Goal: Register for event/course

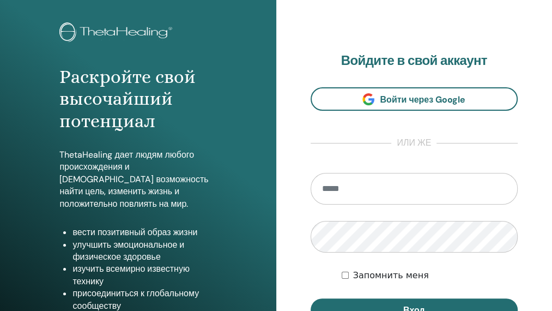
scroll to position [55, 0]
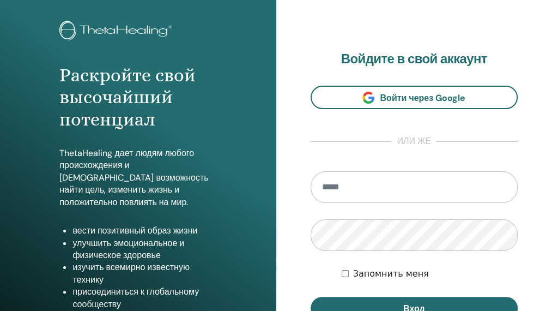
click at [392, 203] on input "email" at bounding box center [415, 187] width 208 height 32
type input "**********"
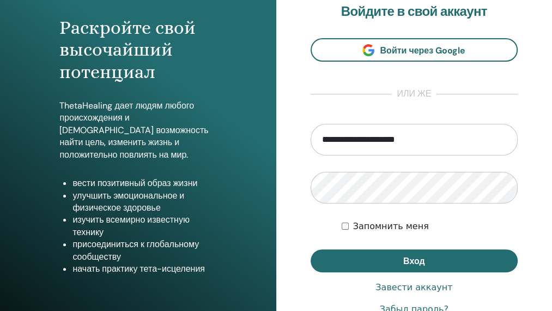
scroll to position [109, 0]
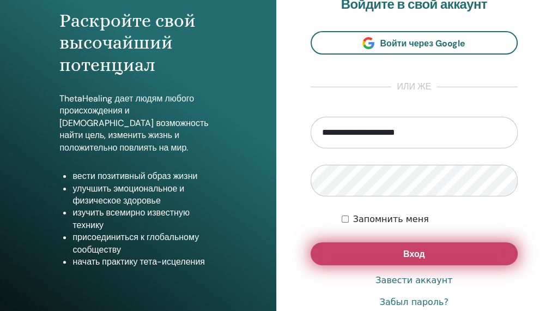
click at [404, 259] on span "Вход" at bounding box center [414, 253] width 22 height 11
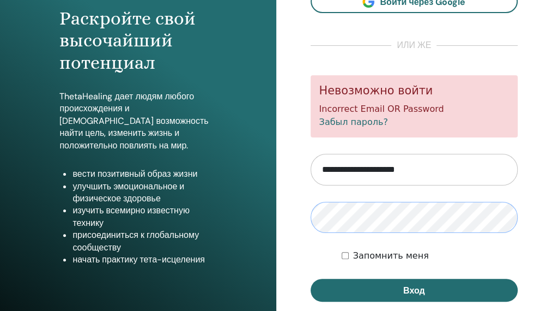
scroll to position [166, 0]
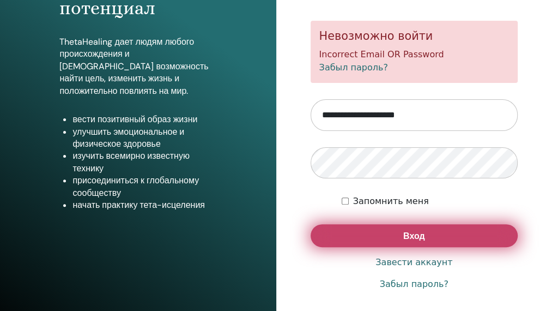
click at [398, 247] on button "Вход" at bounding box center [415, 235] width 208 height 23
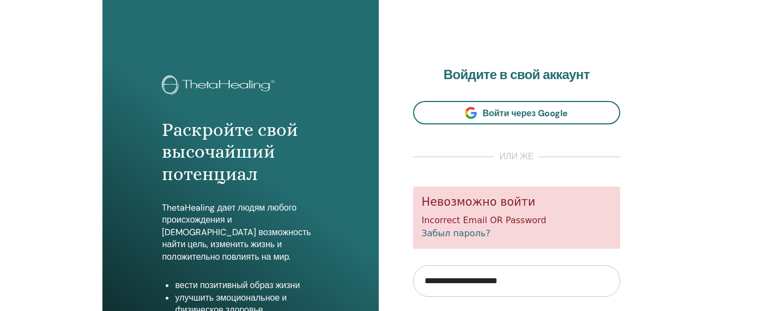
scroll to position [164, 0]
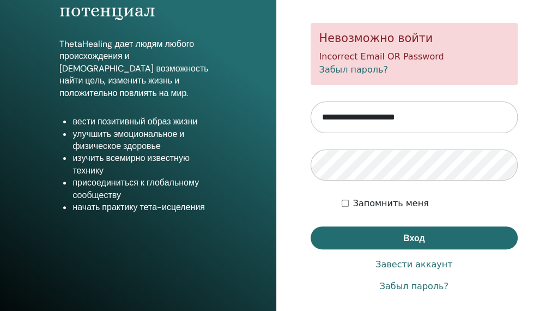
click at [432, 133] on input "**********" at bounding box center [415, 117] width 208 height 32
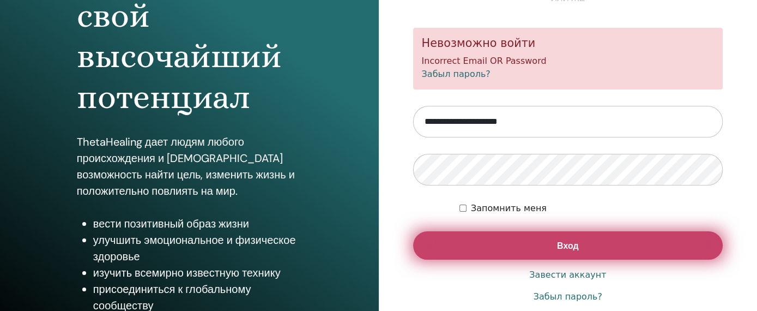
click at [552, 250] on button "Вход" at bounding box center [568, 245] width 310 height 28
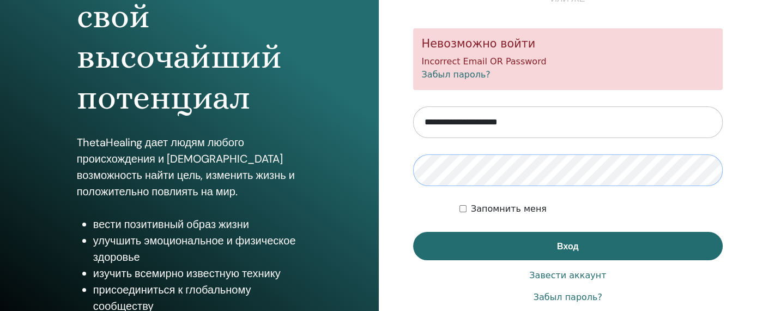
scroll to position [213, 0]
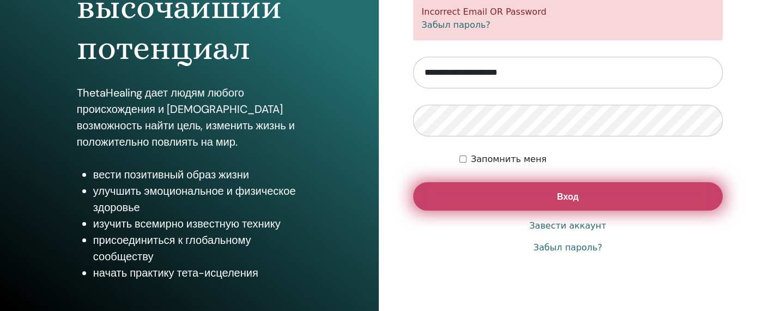
click at [529, 200] on button "Вход" at bounding box center [568, 196] width 310 height 28
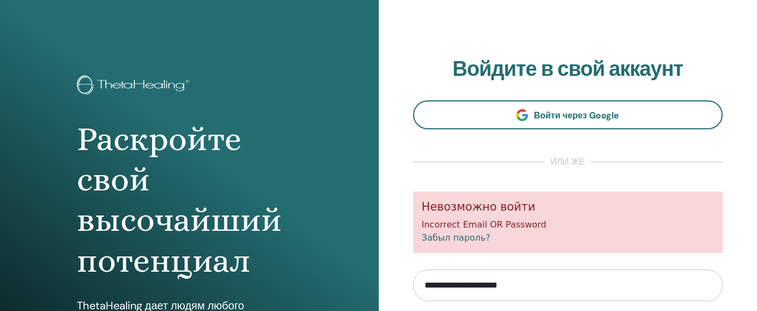
scroll to position [2, 0]
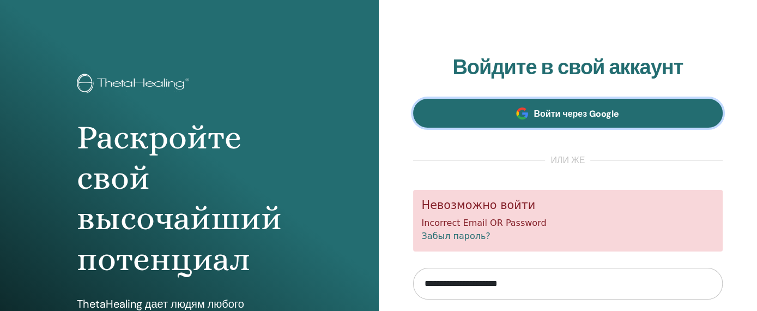
click at [597, 118] on span "Войти через Google" at bounding box center [577, 113] width 86 height 11
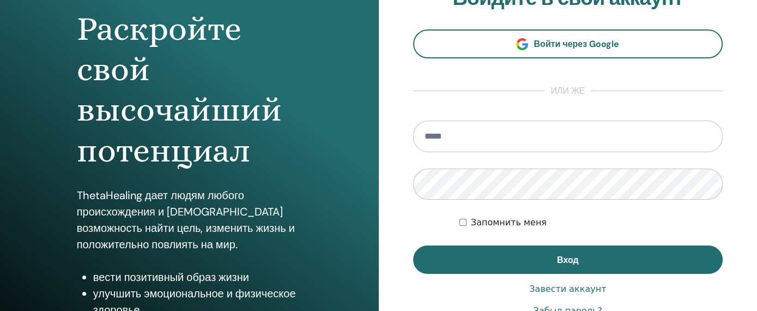
scroll to position [111, 0]
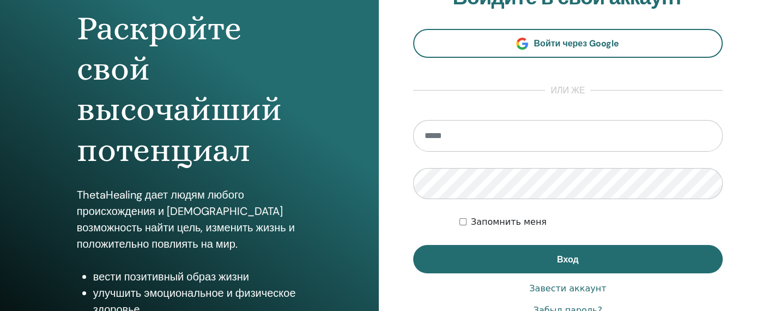
click at [508, 135] on input "email" at bounding box center [568, 136] width 310 height 32
type input "**********"
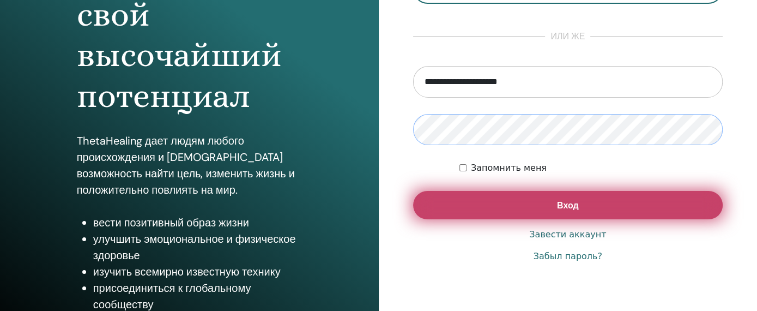
scroll to position [165, 0]
click at [578, 200] on span "Вход" at bounding box center [568, 204] width 22 height 11
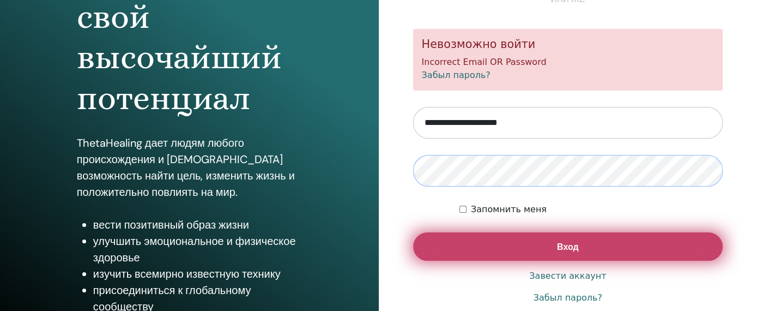
scroll to position [164, 0]
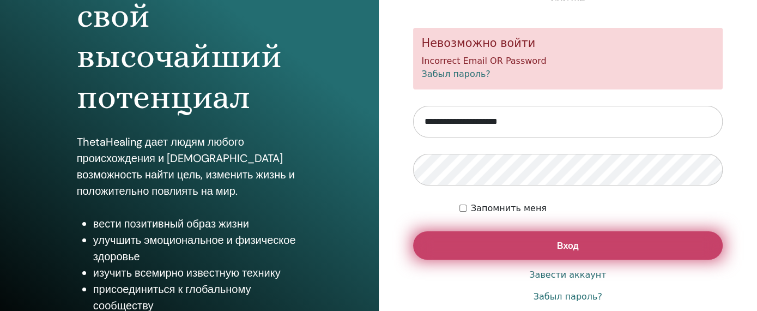
click at [541, 243] on button "Вход" at bounding box center [568, 245] width 310 height 28
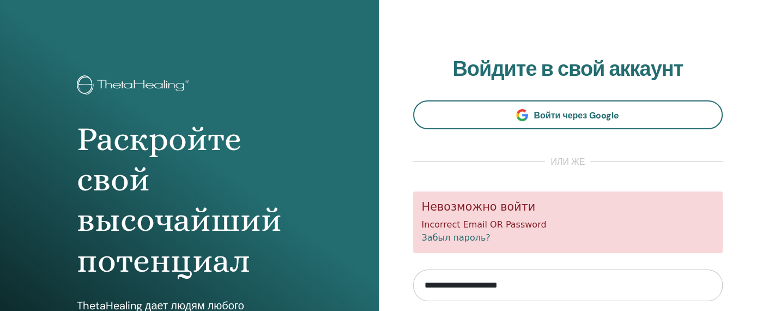
click at [462, 239] on link "Забыл пароль?" at bounding box center [456, 237] width 69 height 10
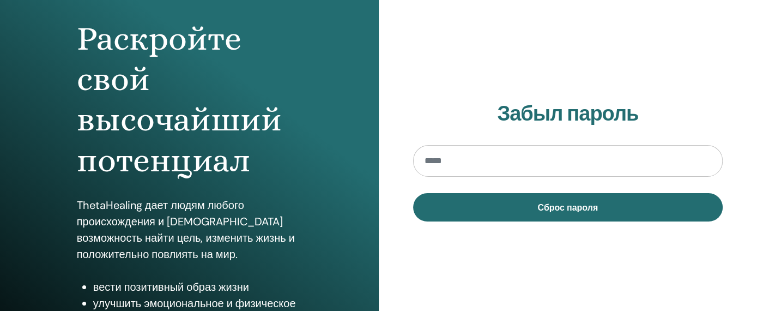
scroll to position [109, 0]
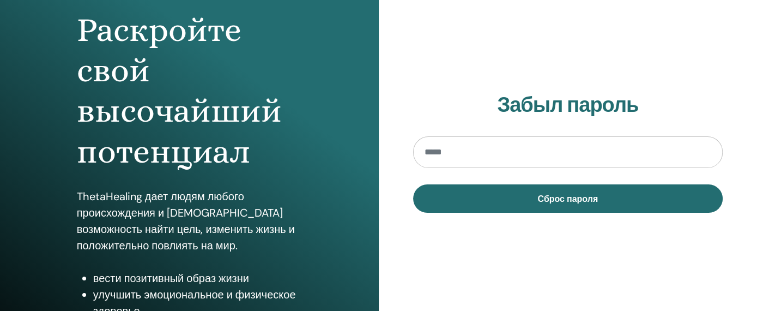
click at [468, 160] on input "email" at bounding box center [568, 152] width 310 height 32
click at [465, 154] on input "email" at bounding box center [568, 152] width 310 height 32
type input "**********"
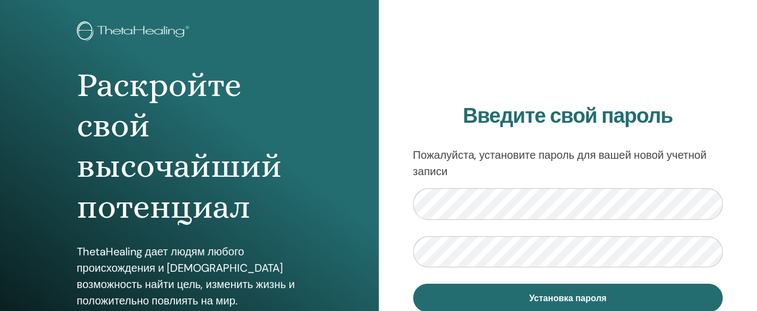
scroll to position [55, 0]
click at [410, 197] on div "Введите свой пароль Пожалуйста, установите пароль для вашей новой учетной запис…" at bounding box center [568, 206] width 379 height 523
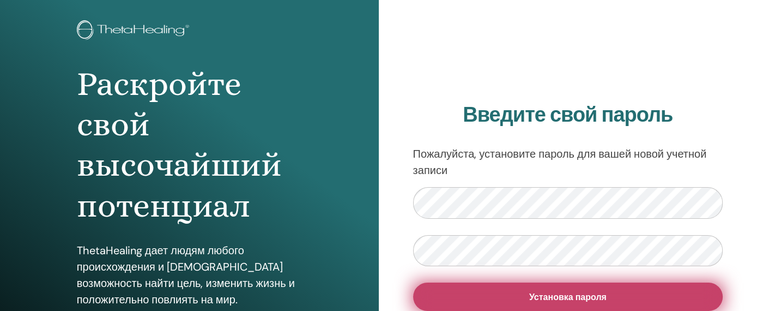
scroll to position [110, 0]
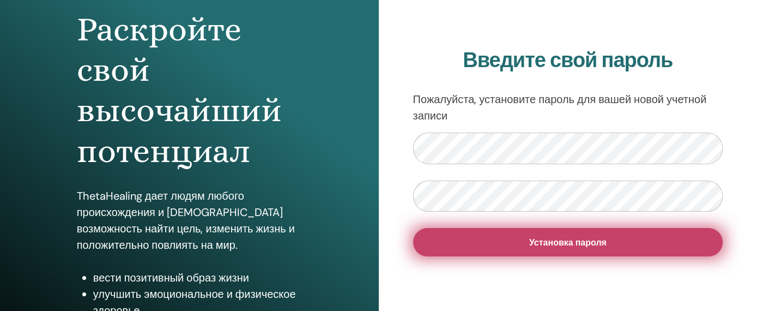
click at [532, 246] on span "Установка пароля" at bounding box center [567, 242] width 77 height 11
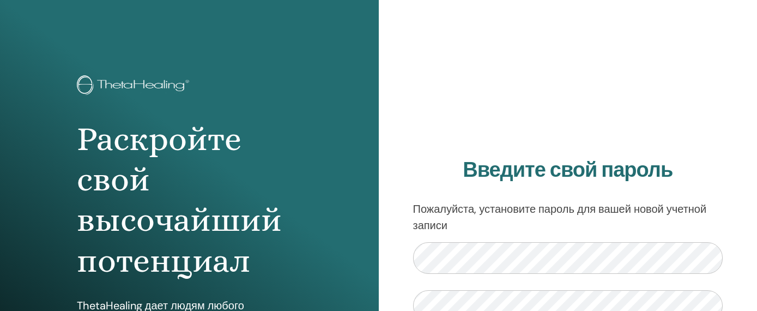
scroll to position [110, 0]
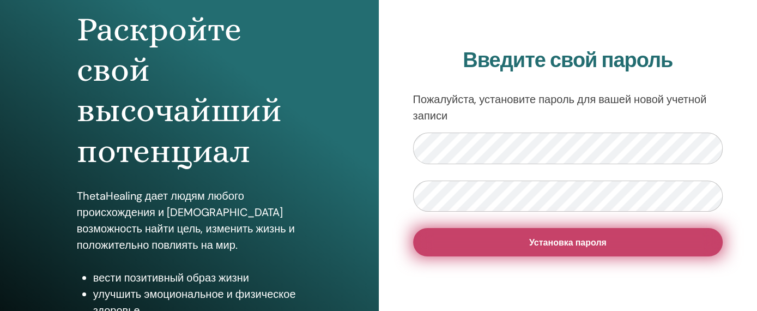
click at [556, 244] on span "Установка пароля" at bounding box center [567, 242] width 77 height 11
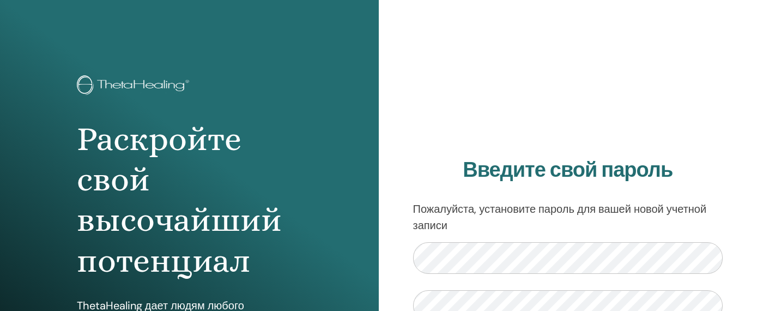
scroll to position [110, 0]
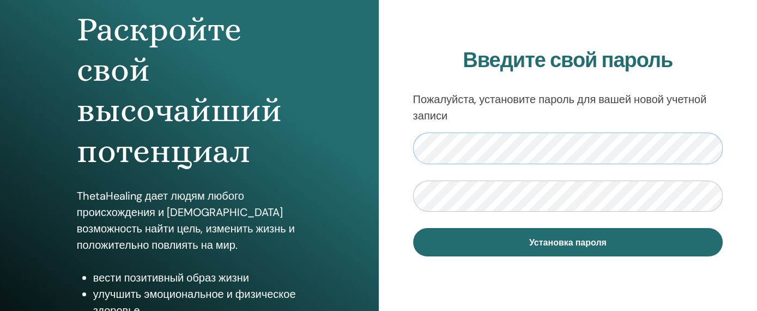
click at [408, 144] on div "Введите свой пароль Пожалуйста, установите пароль для вашей новой учетной запис…" at bounding box center [568, 151] width 379 height 523
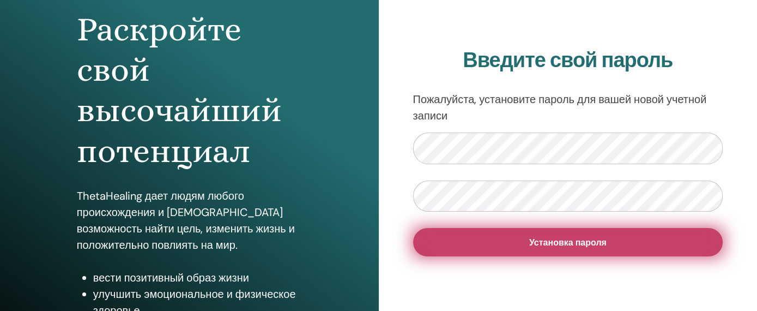
click at [567, 246] on span "Установка пароля" at bounding box center [567, 242] width 77 height 11
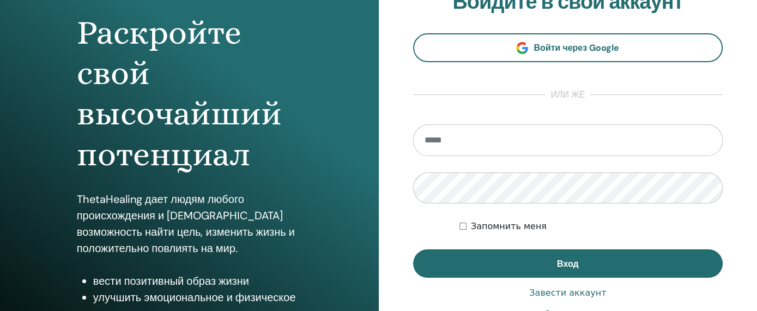
scroll to position [109, 0]
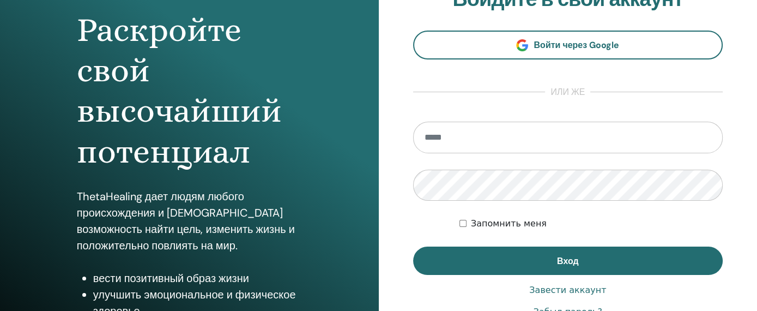
click at [464, 137] on input "email" at bounding box center [568, 138] width 310 height 32
type input "**********"
click at [679, 228] on div "Запомнить меня" at bounding box center [591, 223] width 263 height 13
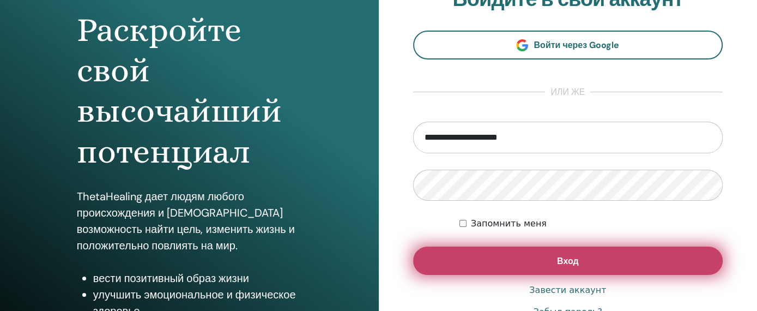
click at [597, 259] on button "Вход" at bounding box center [568, 260] width 310 height 28
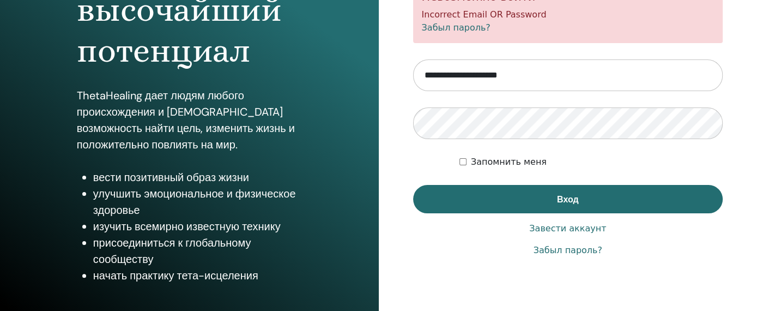
scroll to position [213, 0]
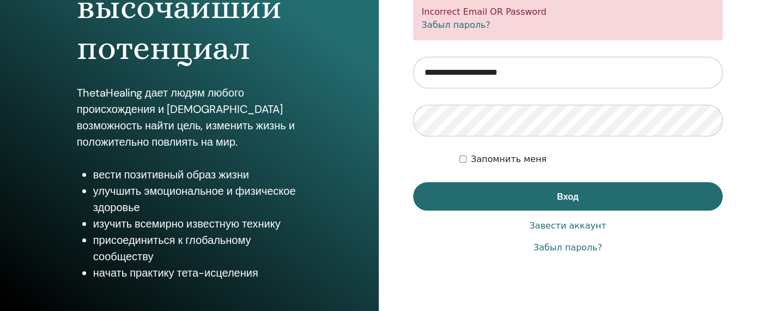
click at [569, 250] on link "Забыл пароль?" at bounding box center [568, 247] width 69 height 13
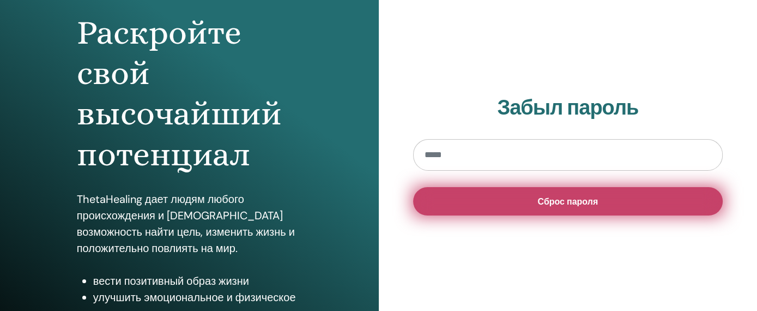
scroll to position [109, 0]
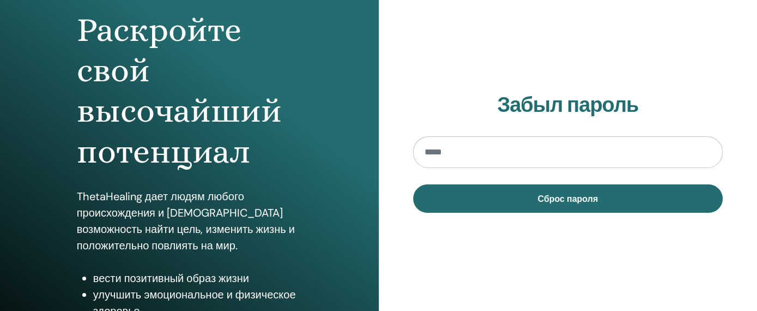
click at [535, 156] on input "email" at bounding box center [568, 152] width 310 height 32
click at [534, 155] on input "email" at bounding box center [568, 152] width 310 height 32
type input "**********"
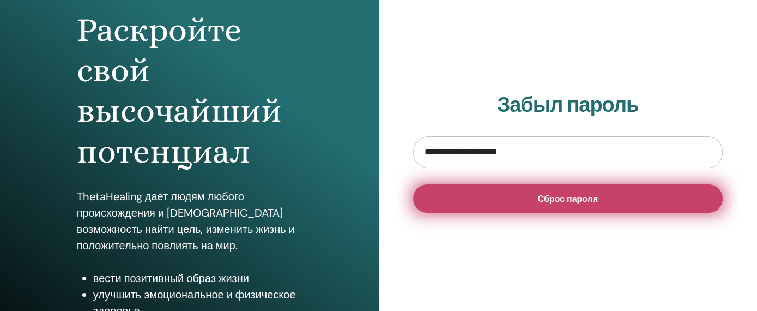
click at [545, 200] on span "Сброс пароля" at bounding box center [567, 198] width 61 height 11
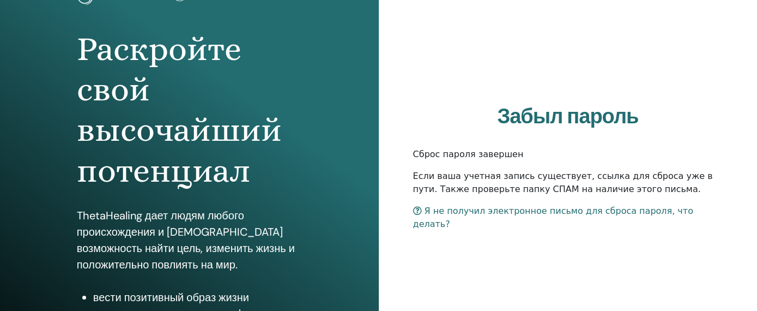
scroll to position [109, 0]
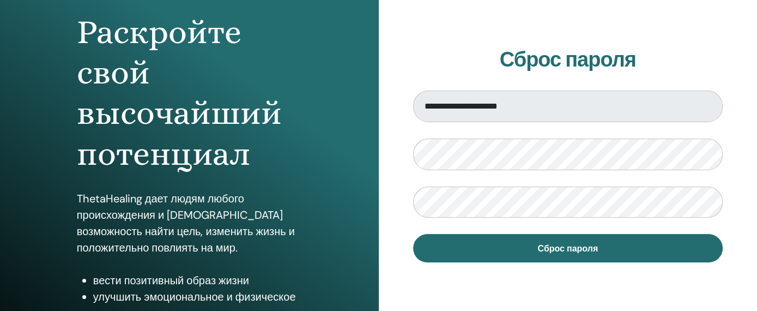
scroll to position [109, 0]
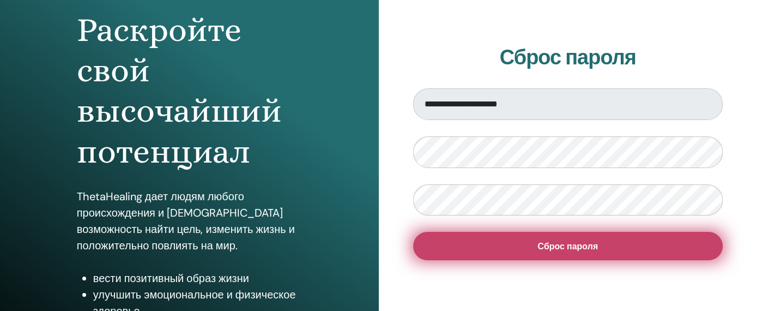
click at [542, 247] on span "Сброс пароля" at bounding box center [567, 245] width 61 height 11
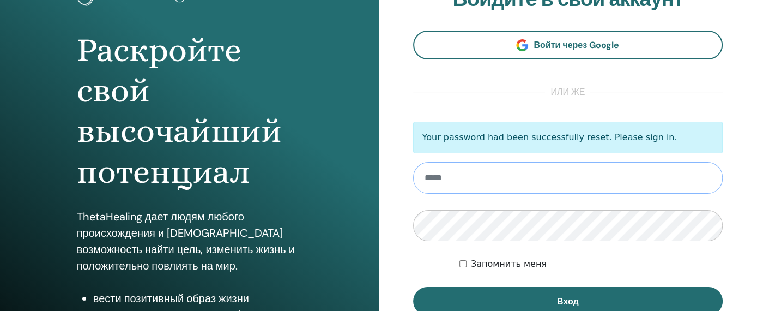
scroll to position [109, 0]
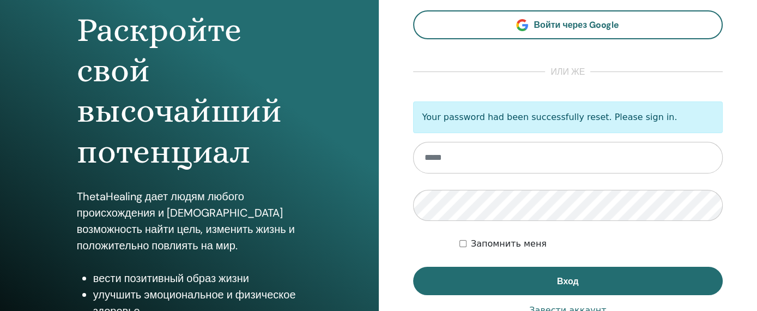
type input "**********"
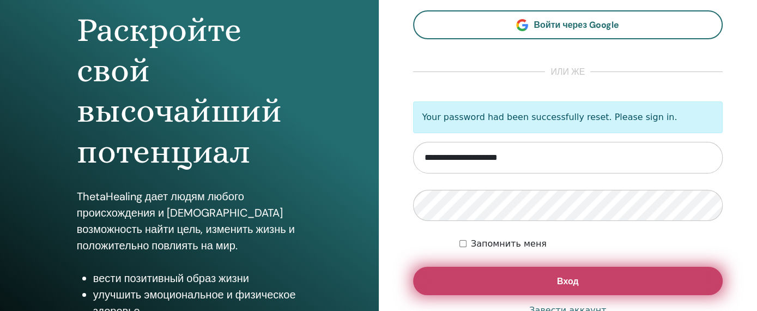
click at [554, 285] on button "Вход" at bounding box center [568, 281] width 310 height 28
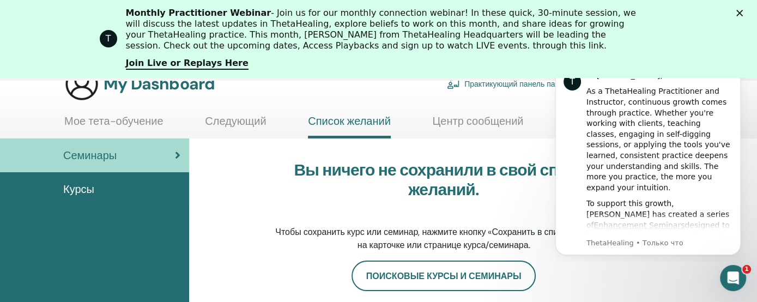
scroll to position [100, 0]
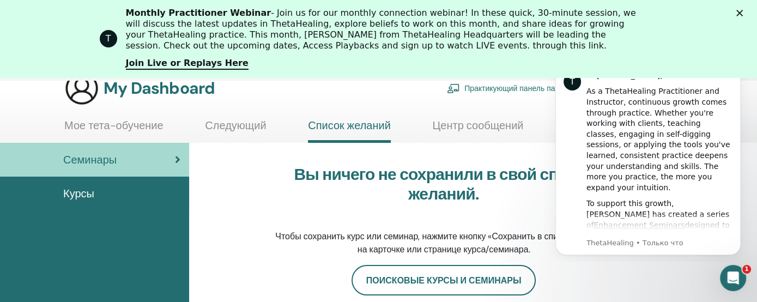
click at [69, 195] on span "Курсы" at bounding box center [78, 193] width 31 height 16
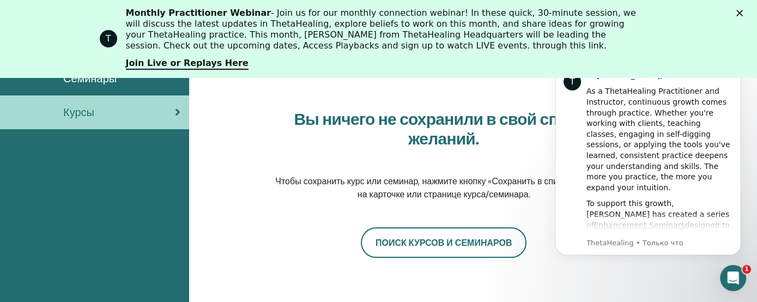
scroll to position [209, 0]
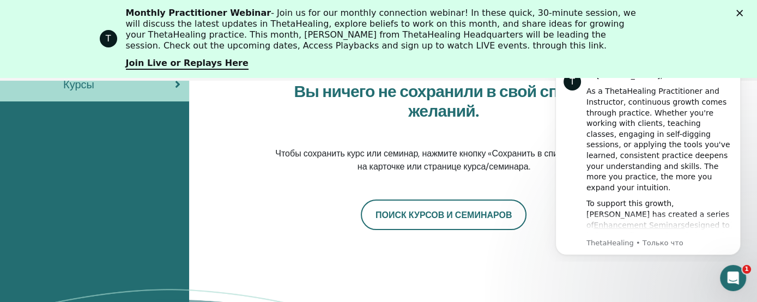
click at [467, 217] on link "ПОИСК КУРСОВ И СЕМИНАРОВ" at bounding box center [444, 215] width 166 height 31
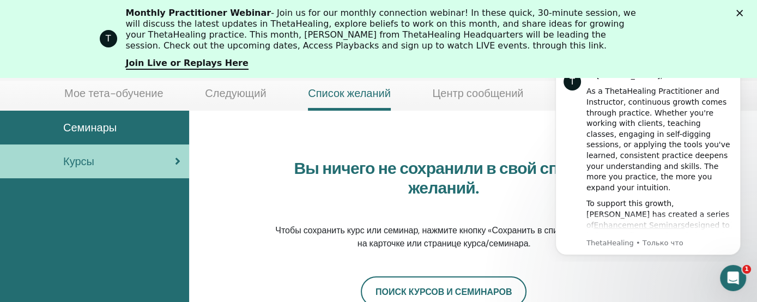
click at [103, 94] on link "Мое тета-обучение" at bounding box center [113, 97] width 99 height 21
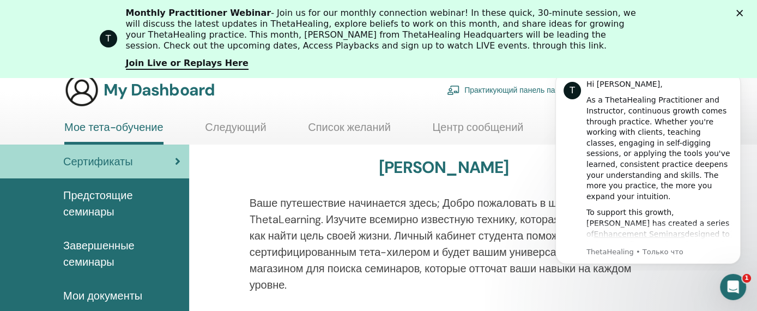
scroll to position [55, 0]
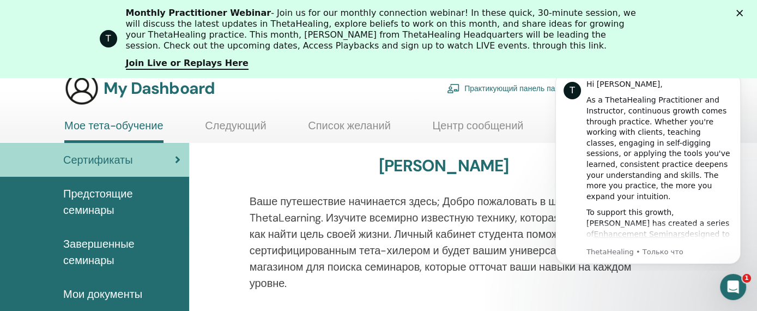
click at [113, 197] on span "Предстоящие семинары" at bounding box center [121, 201] width 117 height 33
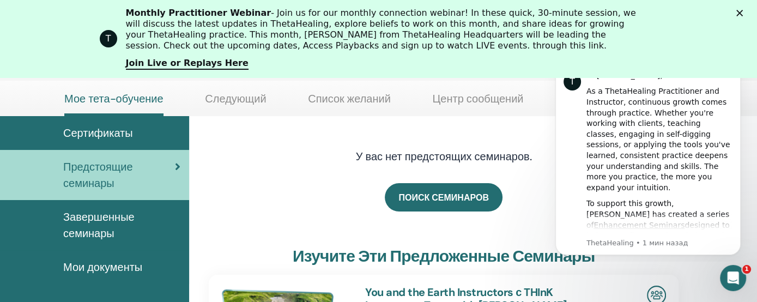
scroll to position [100, 0]
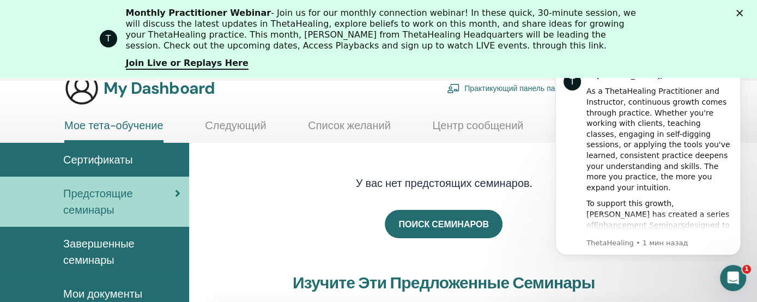
click at [251, 124] on link "Следующий" at bounding box center [235, 129] width 61 height 21
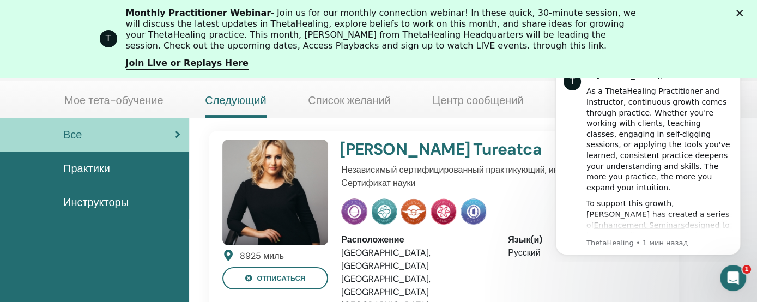
scroll to position [100, 0]
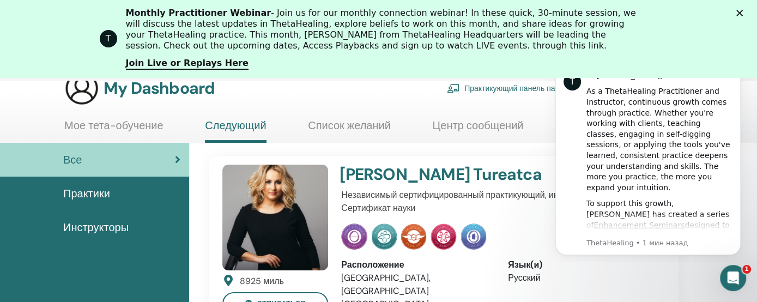
drag, startPoint x: 404, startPoint y: 174, endPoint x: 344, endPoint y: 193, distance: 62.9
click at [401, 176] on h4 "[PERSON_NAME]" at bounding box center [472, 175] width 265 height 20
drag, startPoint x: 484, startPoint y: 192, endPoint x: 454, endPoint y: 198, distance: 31.1
click at [484, 192] on p "Независимый сертифицированный практикующий, инструктор, магистр, Сертификат нау…" at bounding box center [499, 202] width 317 height 26
click at [289, 231] on img at bounding box center [275, 218] width 106 height 106
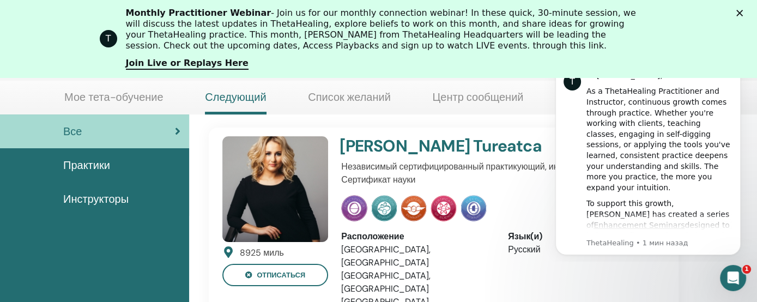
scroll to position [155, 0]
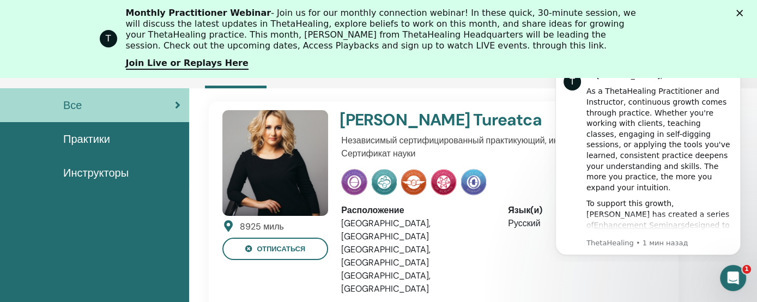
click at [303, 184] on img at bounding box center [275, 163] width 106 height 106
click at [96, 174] on span "Инструкторы" at bounding box center [95, 173] width 65 height 16
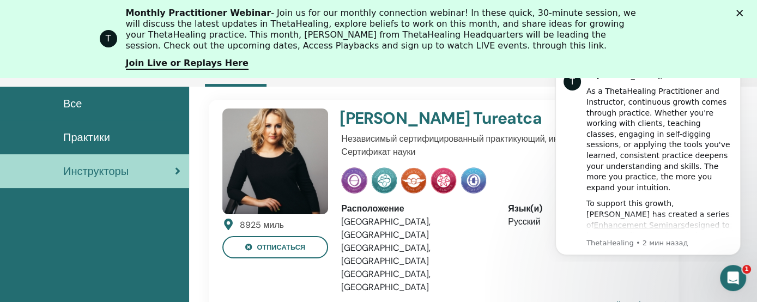
scroll to position [155, 0]
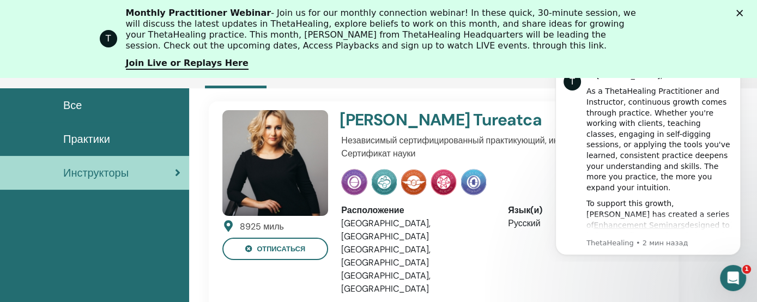
click at [277, 159] on img at bounding box center [275, 163] width 106 height 106
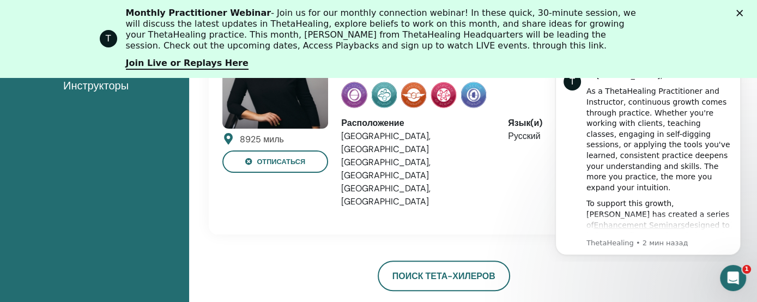
scroll to position [155, 0]
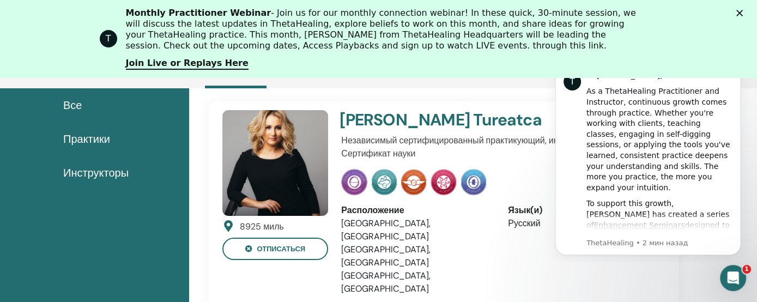
click at [383, 117] on h4 "[PERSON_NAME]" at bounding box center [472, 120] width 265 height 20
click at [600, 295] on link "Посмотреть мой профиль" at bounding box center [616, 306] width 114 height 22
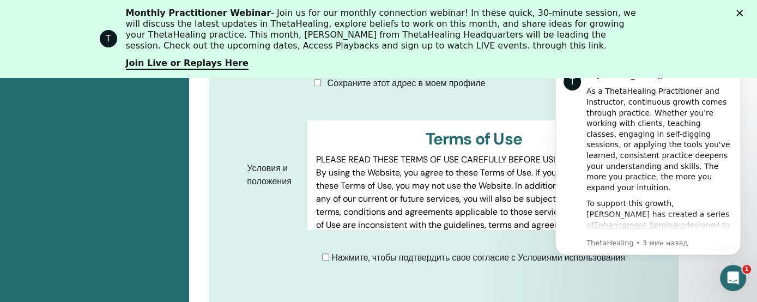
scroll to position [643, 0]
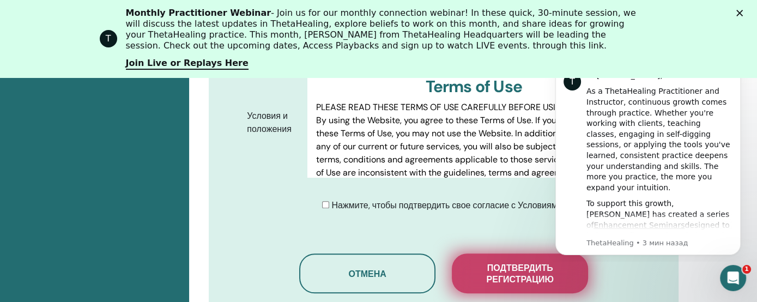
click at [498, 272] on span "Подтвердить регистрацию" at bounding box center [520, 273] width 109 height 23
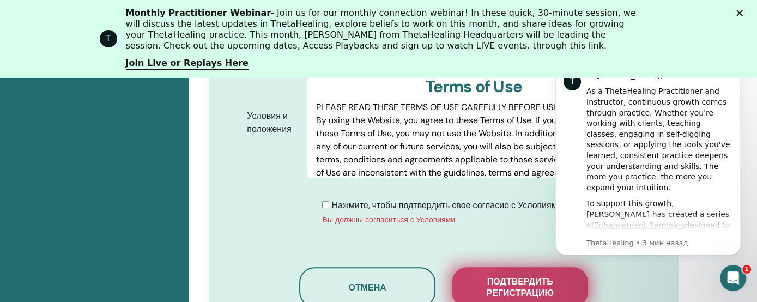
click at [496, 287] on span "Подтвердить регистрацию" at bounding box center [520, 287] width 109 height 23
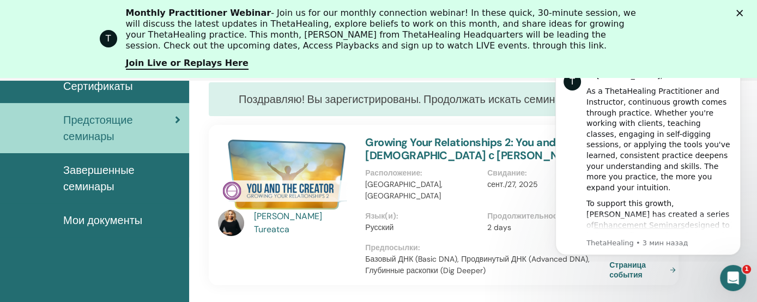
scroll to position [155, 0]
